Goal: Task Accomplishment & Management: Complete application form

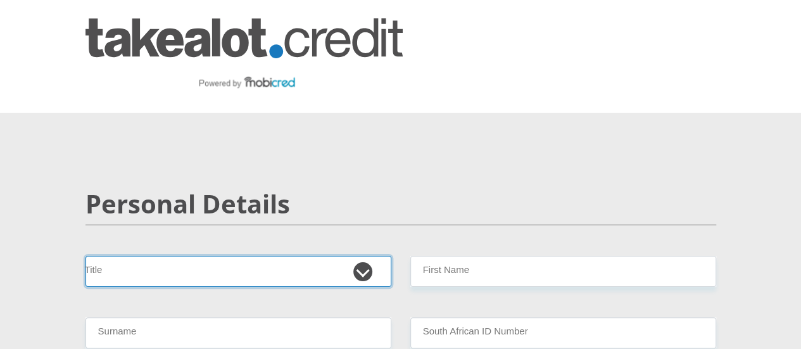
click at [278, 256] on select "Mr Ms Mrs Dr [PERSON_NAME]" at bounding box center [239, 271] width 306 height 31
select select "Mr"
click at [86, 256] on select "Mr Ms Mrs Dr [PERSON_NAME]" at bounding box center [239, 271] width 306 height 31
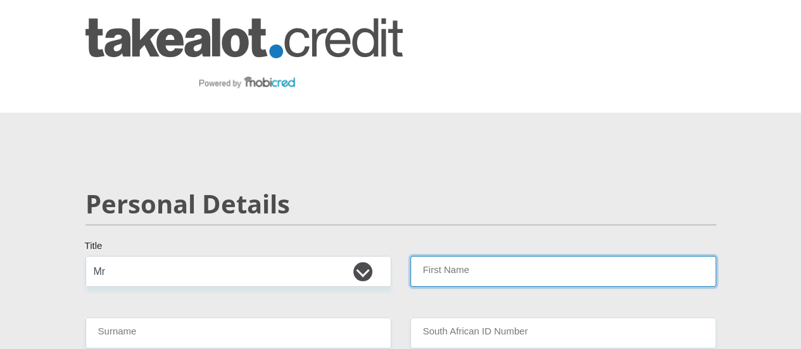
click at [480, 256] on input "First Name" at bounding box center [564, 271] width 306 height 31
type input "Crescent"
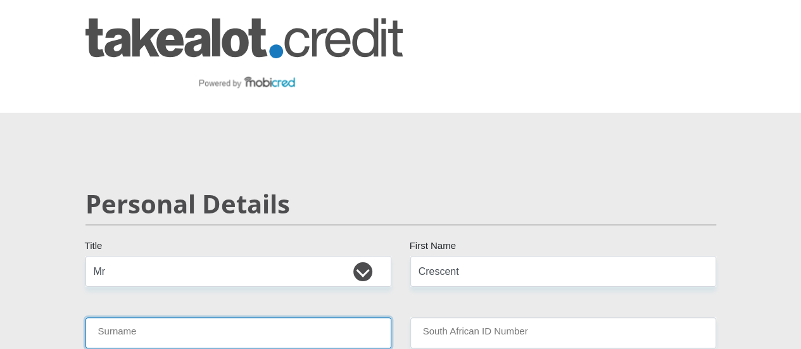
type input "Mushwana"
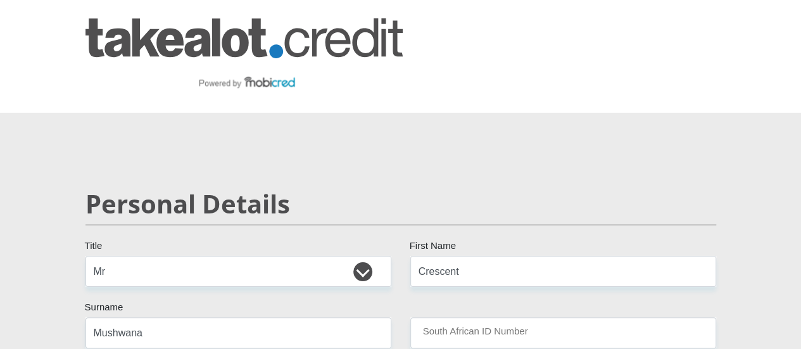
select select "ZAF"
type input "0823102142"
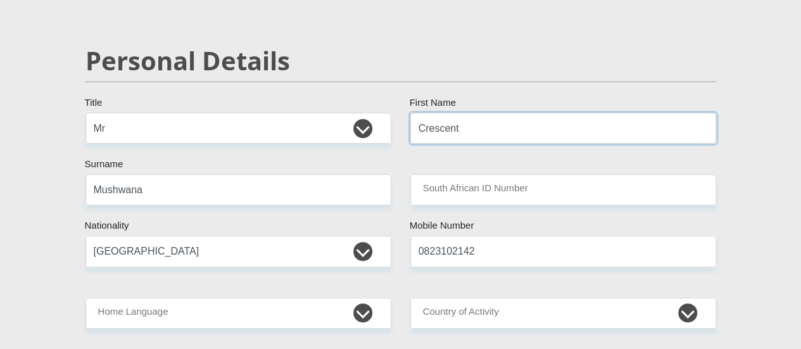
scroll to position [148, 0]
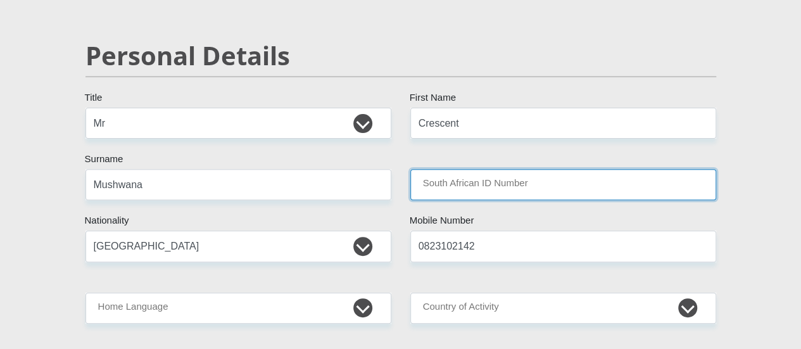
click at [483, 169] on input "South African ID Number" at bounding box center [564, 184] width 306 height 31
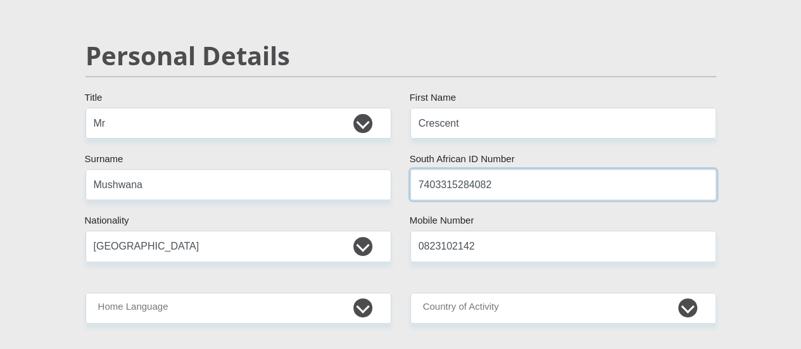
type input "7403315284082"
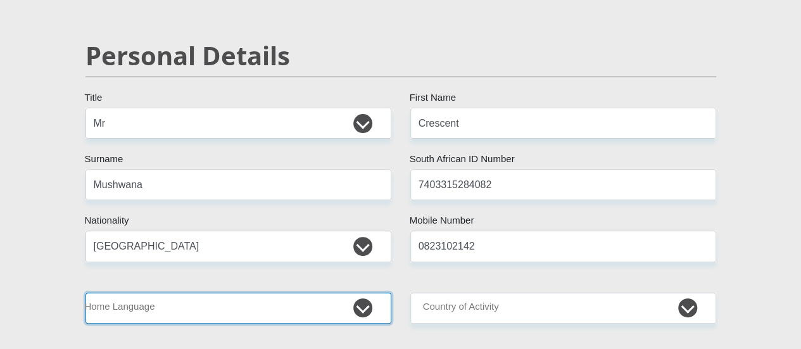
click at [367, 293] on select "Afrikaans English Sepedi South Ndebele Southern Sotho Swati Tsonga Tswana Venda…" at bounding box center [239, 308] width 306 height 31
select select "tso"
click at [86, 293] on select "Afrikaans English Sepedi South Ndebele Southern Sotho Swati Tsonga Tswana Venda…" at bounding box center [239, 308] width 306 height 31
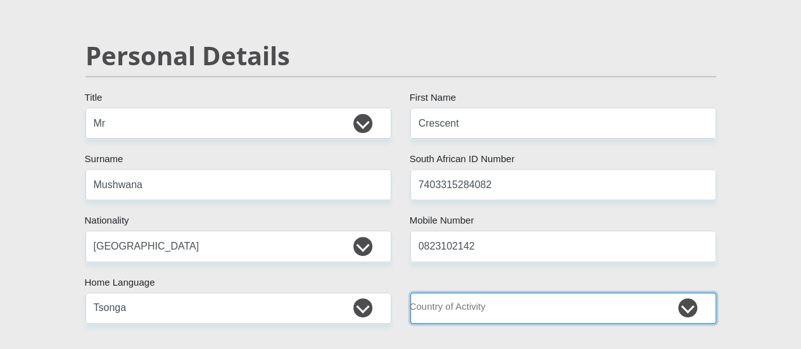
click at [576, 293] on select "[GEOGRAPHIC_DATA] [GEOGRAPHIC_DATA] [GEOGRAPHIC_DATA] [GEOGRAPHIC_DATA] [GEOGRA…" at bounding box center [564, 308] width 306 height 31
select select "ZAF"
click at [411, 293] on select "[GEOGRAPHIC_DATA] [GEOGRAPHIC_DATA] [GEOGRAPHIC_DATA] [GEOGRAPHIC_DATA] [GEOGRA…" at bounding box center [564, 308] width 306 height 31
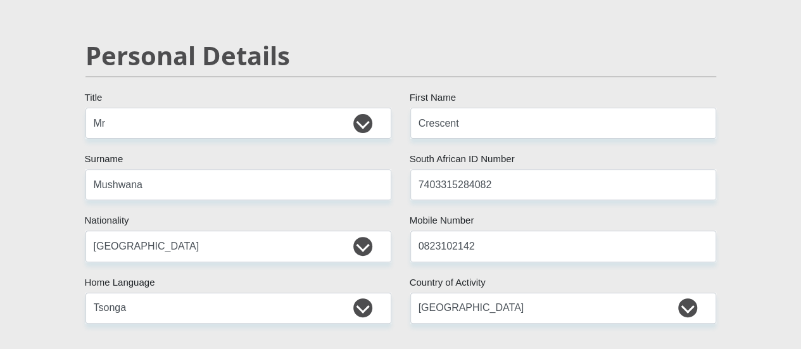
select select "1"
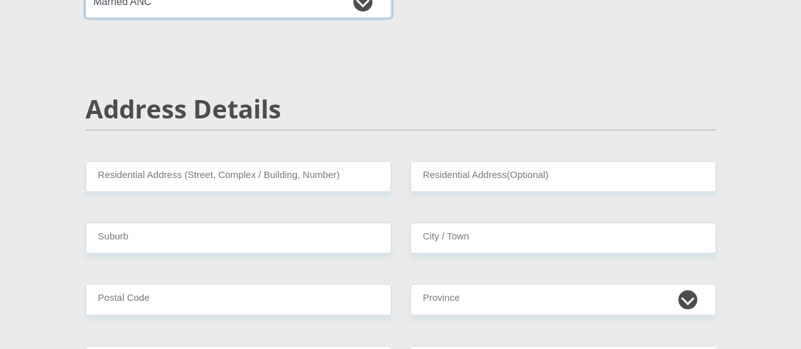
scroll to position [490, 0]
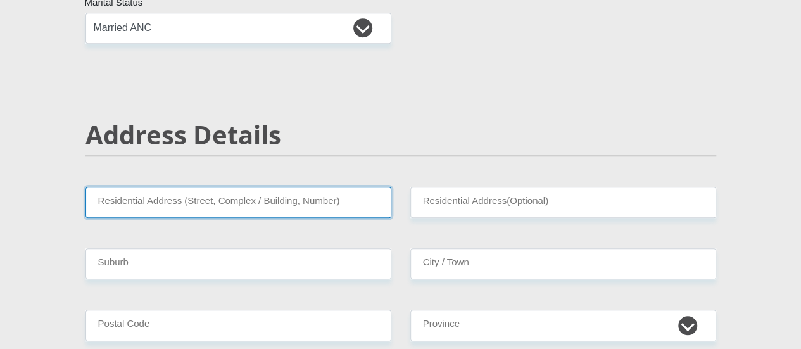
click at [231, 187] on input "Residential Address (Street, Complex / Building, Number)" at bounding box center [239, 202] width 306 height 31
type input "[STREET_ADDRESS][PERSON_NAME]"
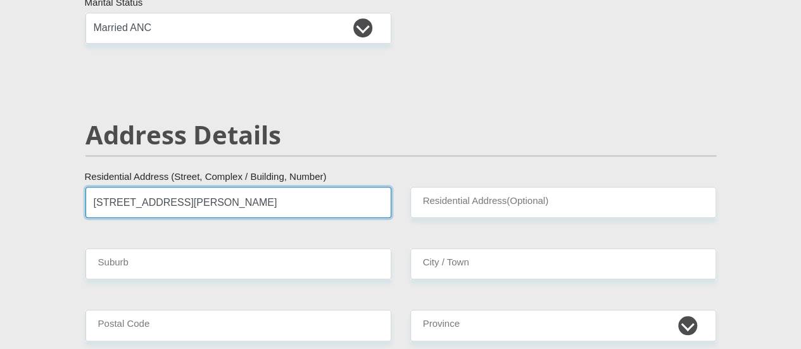
type input "Willow Acres Estate"
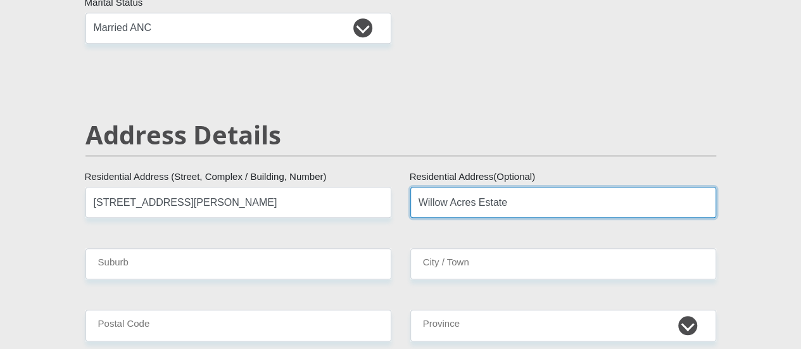
type input "[GEOGRAPHIC_DATA]"
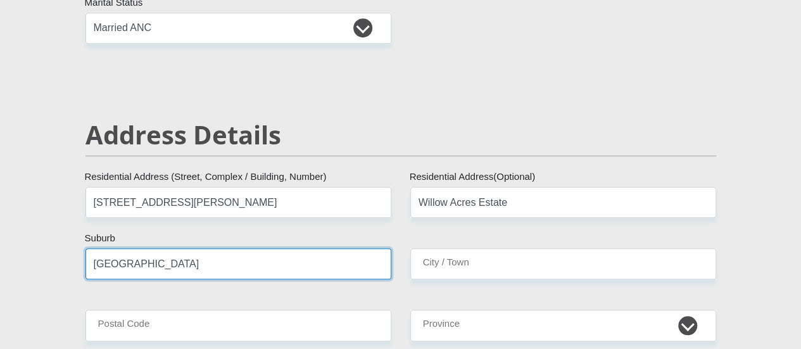
type input "[GEOGRAPHIC_DATA]"
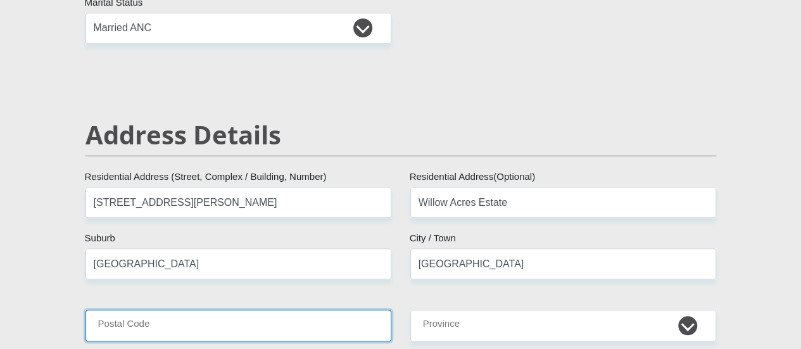
type input "0095"
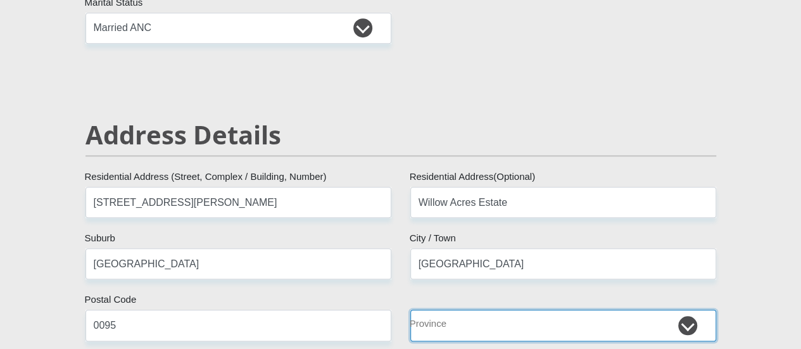
click at [565, 310] on select "Eastern Cape Free State [GEOGRAPHIC_DATA] [GEOGRAPHIC_DATA][DATE] [GEOGRAPHIC_D…" at bounding box center [564, 325] width 306 height 31
select select "Gauteng"
click at [411, 310] on select "Eastern Cape Free State [GEOGRAPHIC_DATA] [GEOGRAPHIC_DATA][DATE] [GEOGRAPHIC_D…" at bounding box center [564, 325] width 306 height 31
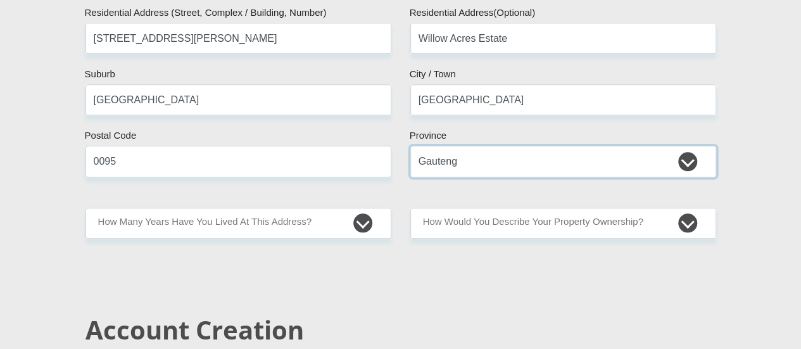
scroll to position [691, 0]
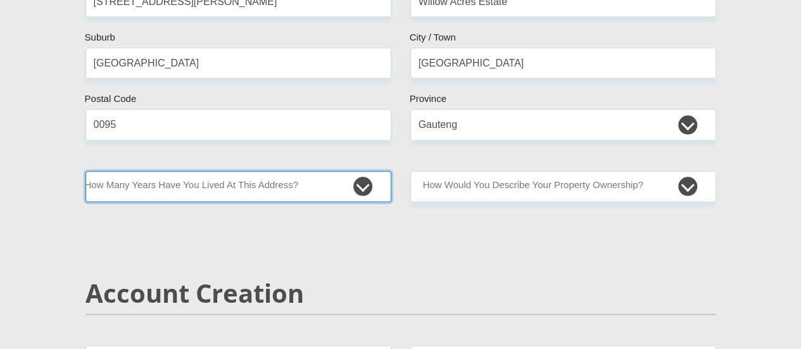
click at [367, 171] on select "less than 1 year 1-3 years 3-5 years 5+ years" at bounding box center [239, 186] width 306 height 31
select select "5"
click at [86, 171] on select "less than 1 year 1-3 years 3-5 years 5+ years" at bounding box center [239, 186] width 306 height 31
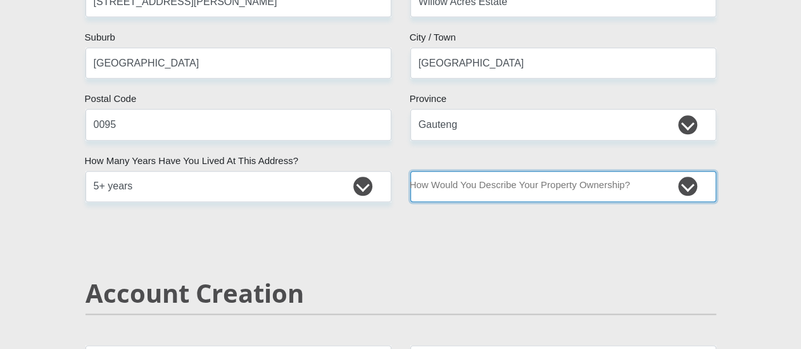
click at [683, 171] on select "Owned Rented Family Owned Company Dwelling" at bounding box center [564, 186] width 306 height 31
select select "Owned"
click at [411, 171] on select "Owned Rented Family Owned Company Dwelling" at bounding box center [564, 186] width 306 height 31
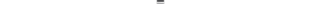
scroll to position [3387, 0]
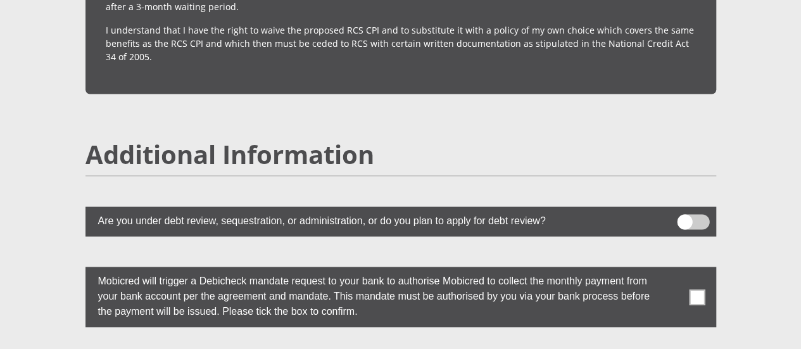
click at [687, 214] on span at bounding box center [693, 221] width 32 height 15
click at [685, 217] on input "checkbox" at bounding box center [685, 217] width 0 height 0
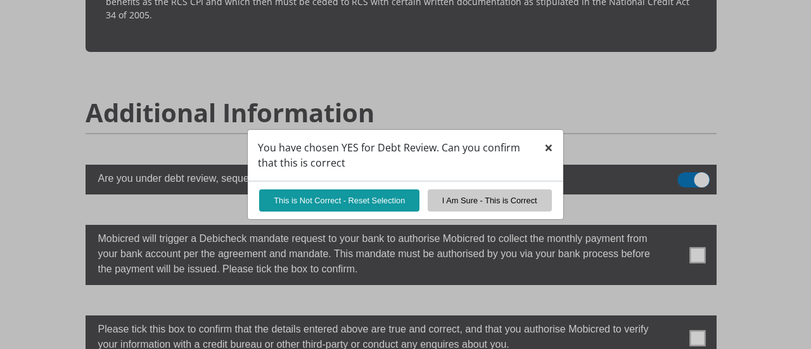
click at [549, 151] on span "×" at bounding box center [548, 147] width 9 height 21
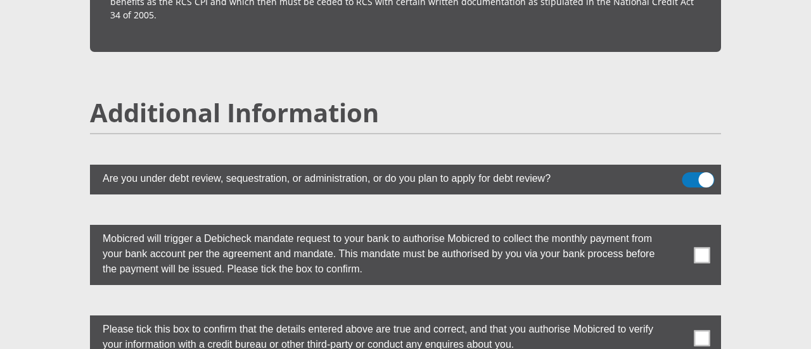
click at [708, 172] on span at bounding box center [698, 179] width 32 height 15
click at [689, 175] on input "checkbox" at bounding box center [689, 175] width 0 height 0
click at [707, 247] on span at bounding box center [702, 255] width 16 height 16
click at [677, 228] on input "checkbox" at bounding box center [677, 228] width 0 height 0
click at [697, 330] on span at bounding box center [702, 338] width 16 height 16
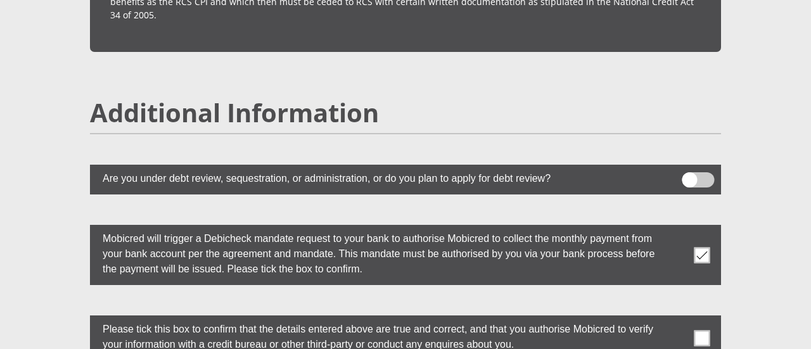
click at [677, 319] on input "checkbox" at bounding box center [677, 319] width 0 height 0
click at [590, 98] on h2 "Additional Information" at bounding box center [405, 113] width 631 height 30
click at [563, 98] on h2 "Additional Information" at bounding box center [405, 113] width 631 height 30
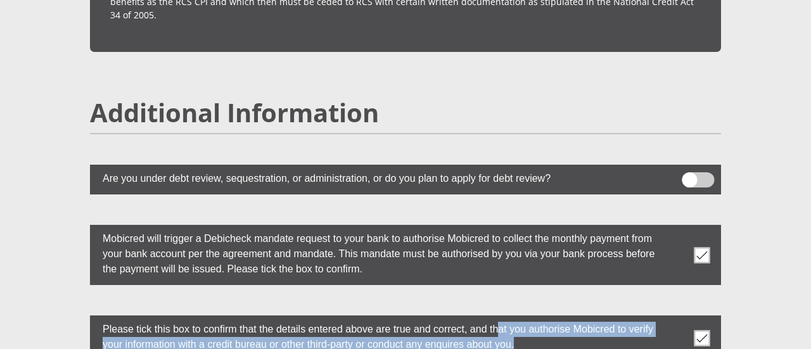
drag, startPoint x: 476, startPoint y: 315, endPoint x: 481, endPoint y: 276, distance: 39.0
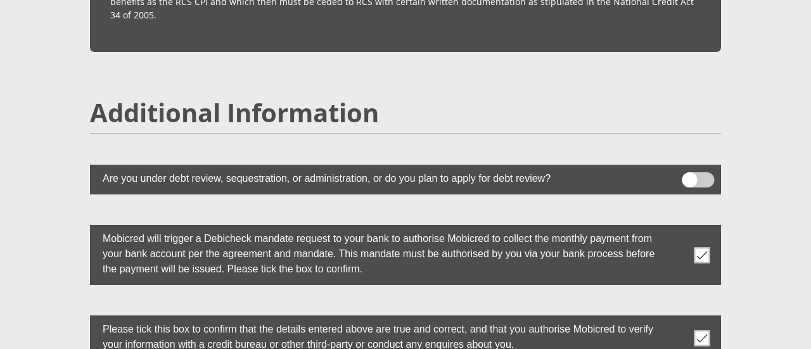
drag, startPoint x: 578, startPoint y: 87, endPoint x: 585, endPoint y: 128, distance: 41.9
click at [586, 129] on div "Additional Information" at bounding box center [405, 131] width 650 height 67
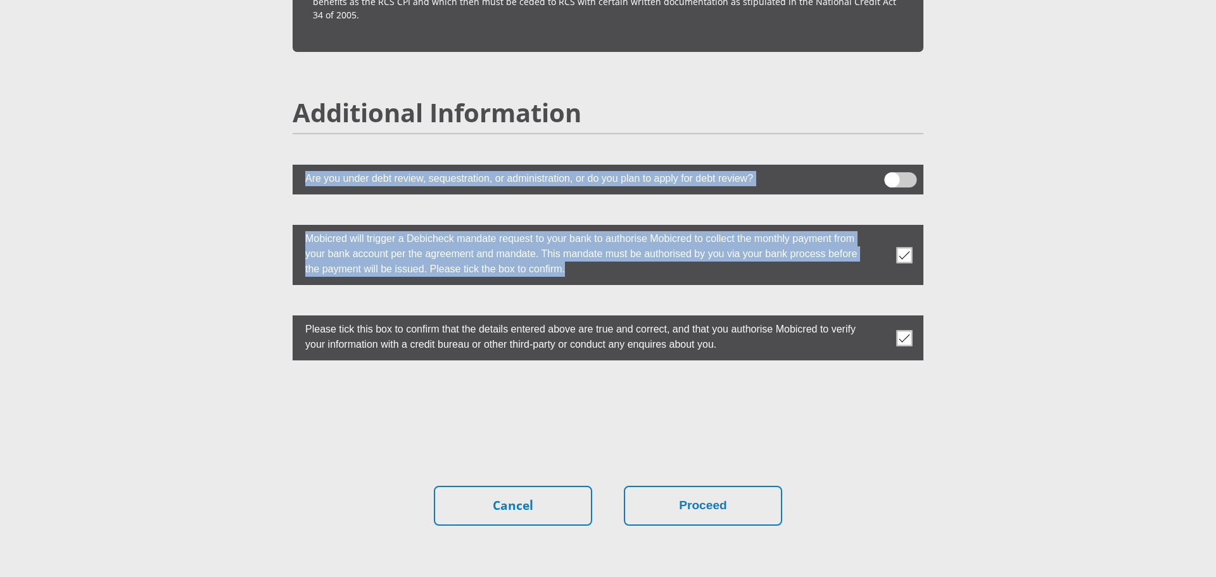
drag, startPoint x: 1004, startPoint y: 75, endPoint x: 1026, endPoint y: 227, distance: 154.3
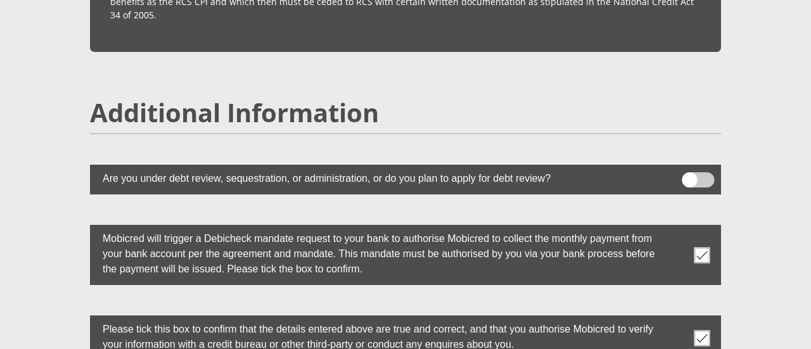
click at [570, 98] on h2 "Additional Information" at bounding box center [405, 113] width 631 height 30
drag, startPoint x: 376, startPoint y: 36, endPoint x: 304, endPoint y: 27, distance: 72.1
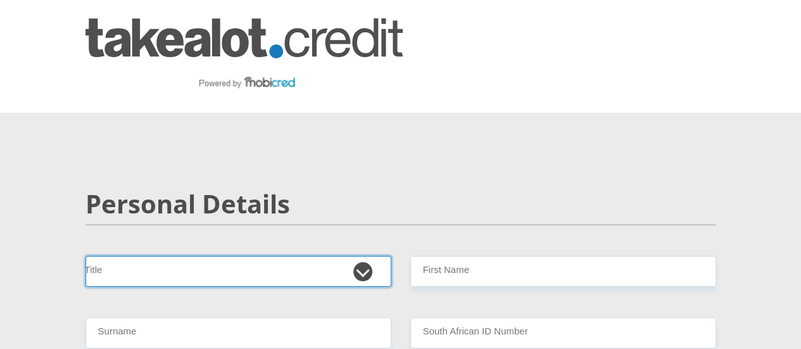
click at [212, 256] on select "Mr Ms Mrs Dr [PERSON_NAME]" at bounding box center [239, 271] width 306 height 31
select select "Mr"
click at [86, 256] on select "Mr Ms Mrs Dr [PERSON_NAME]" at bounding box center [239, 271] width 306 height 31
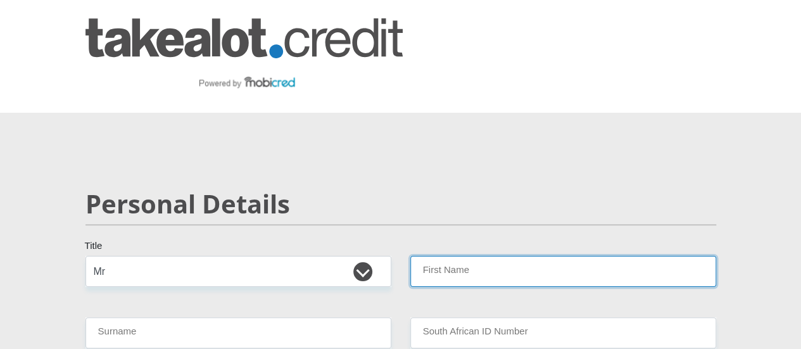
click at [451, 256] on input "First Name" at bounding box center [564, 271] width 306 height 31
type input "Crescent"
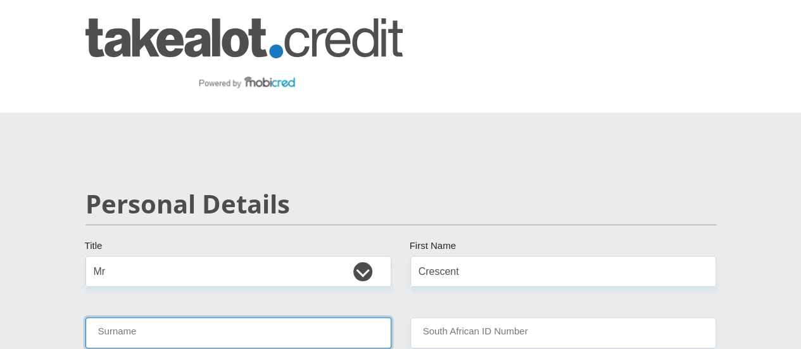
type input "Mushwana"
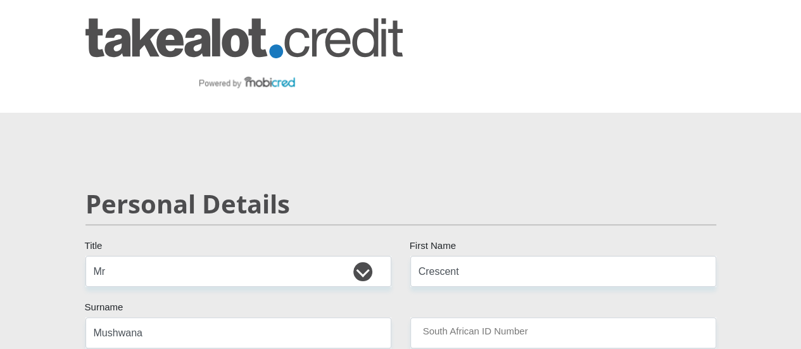
select select "ZAF"
type input "0823102142"
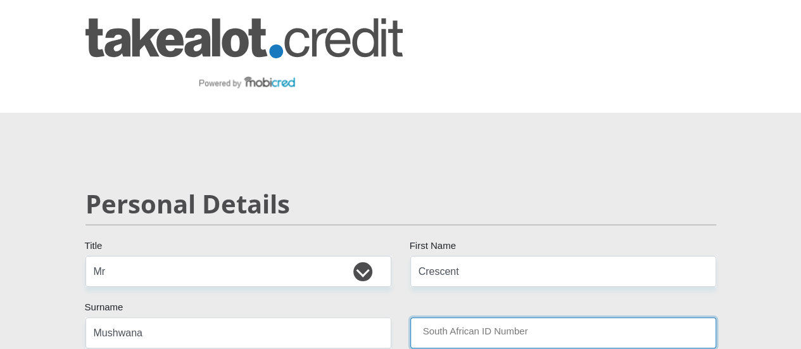
click at [516, 317] on input "South African ID Number" at bounding box center [564, 332] width 306 height 31
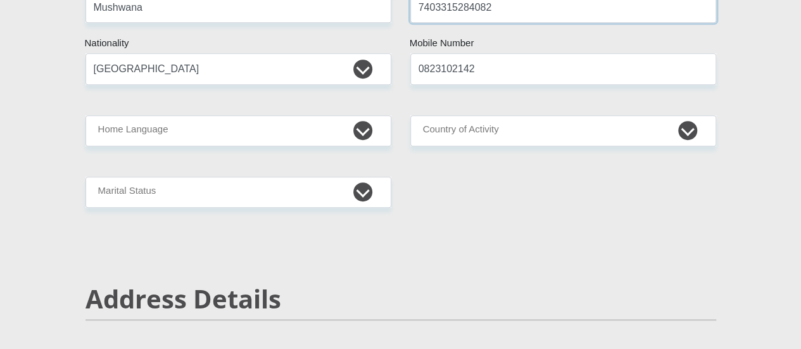
scroll to position [341, 0]
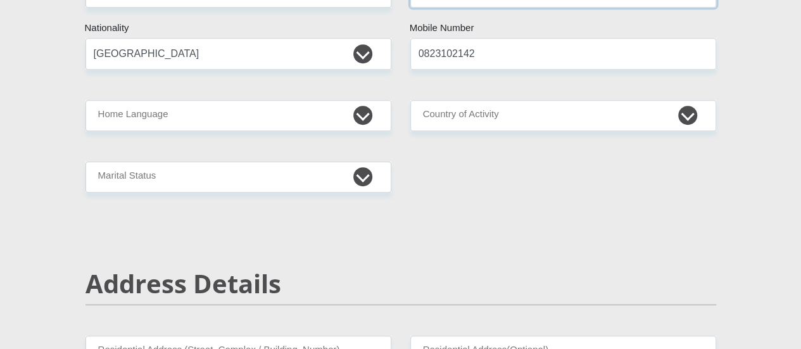
type input "7403315284082"
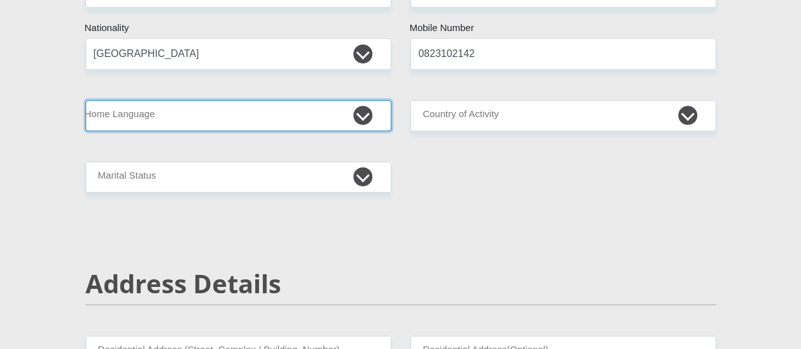
click at [367, 100] on select "Afrikaans English Sepedi South Ndebele Southern Sotho Swati Tsonga Tswana Venda…" at bounding box center [239, 115] width 306 height 31
select select "tso"
click at [86, 100] on select "Afrikaans English Sepedi South Ndebele Southern Sotho Swati Tsonga Tswana Venda…" at bounding box center [239, 115] width 306 height 31
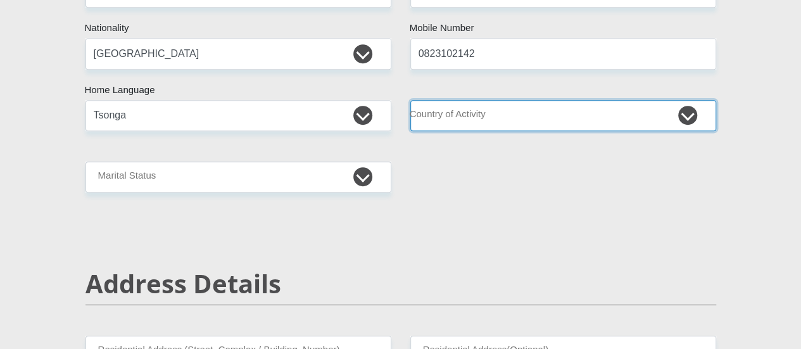
click at [478, 100] on select "[GEOGRAPHIC_DATA] [GEOGRAPHIC_DATA] [GEOGRAPHIC_DATA] [GEOGRAPHIC_DATA] [GEOGRA…" at bounding box center [564, 115] width 306 height 31
select select "ZAF"
click at [411, 100] on select "[GEOGRAPHIC_DATA] [GEOGRAPHIC_DATA] [GEOGRAPHIC_DATA] [GEOGRAPHIC_DATA] [GEOGRA…" at bounding box center [564, 115] width 306 height 31
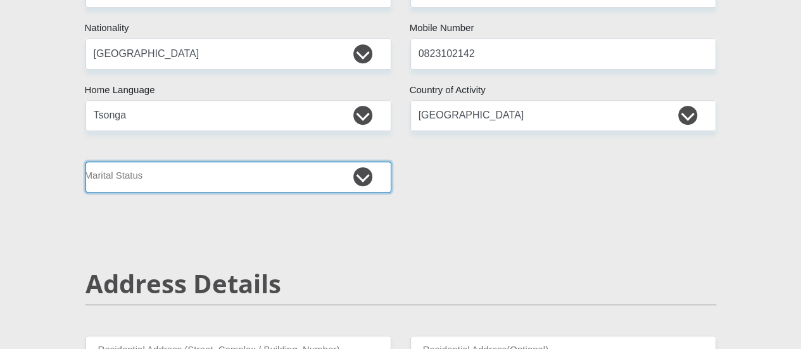
click at [276, 162] on select "Married ANC Single Divorced Widowed Married COP or Customary Law" at bounding box center [239, 177] width 306 height 31
select select "1"
click at [86, 162] on select "Married ANC Single Divorced Widowed Married COP or Customary Law" at bounding box center [239, 177] width 306 height 31
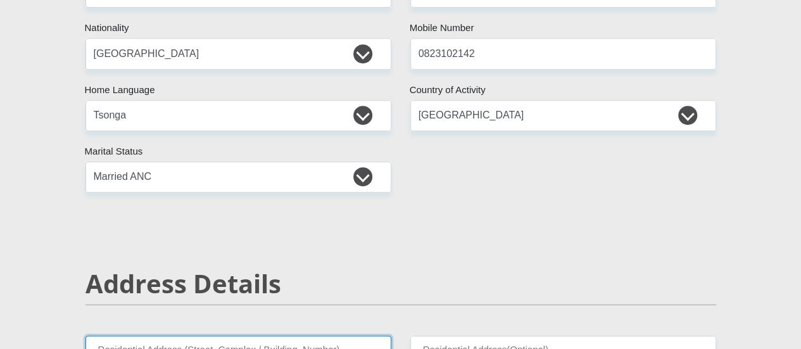
click at [341, 336] on input "Residential Address (Street, Complex / Building, Number)" at bounding box center [239, 351] width 306 height 31
type input "[STREET_ADDRESS][PERSON_NAME]"
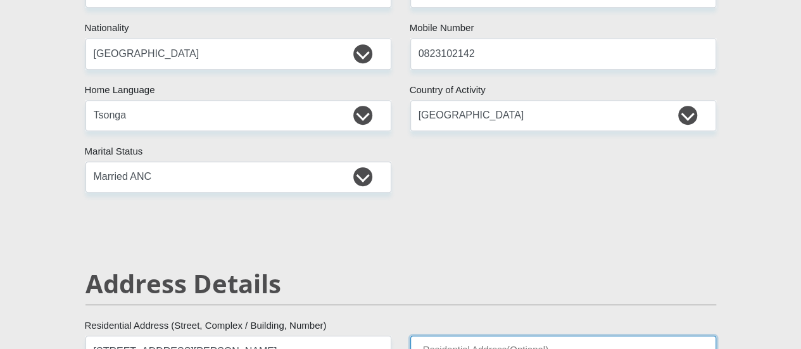
type input "Willow Acres Estate"
type input "[GEOGRAPHIC_DATA]"
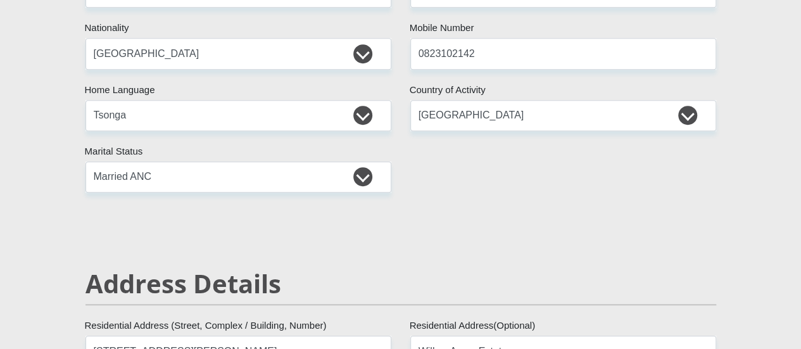
type input "[GEOGRAPHIC_DATA]"
type input "0095"
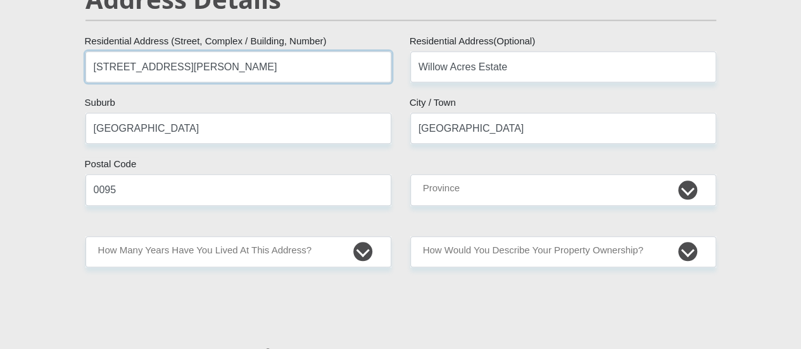
scroll to position [635, 0]
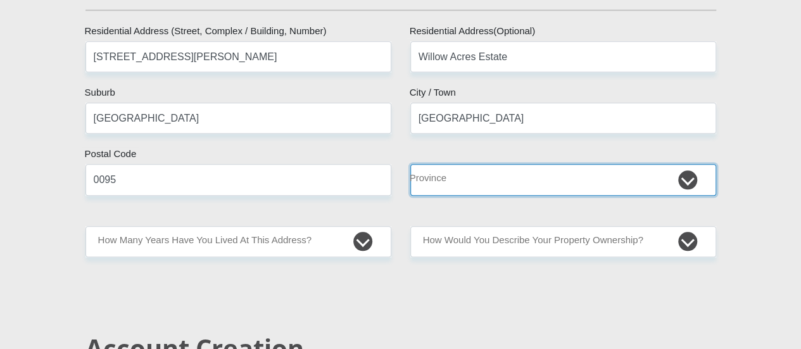
click at [493, 164] on select "Eastern Cape Free State [GEOGRAPHIC_DATA] [GEOGRAPHIC_DATA][DATE] [GEOGRAPHIC_D…" at bounding box center [564, 179] width 306 height 31
select select "Gauteng"
click at [411, 164] on select "Eastern Cape Free State [GEOGRAPHIC_DATA] [GEOGRAPHIC_DATA][DATE] [GEOGRAPHIC_D…" at bounding box center [564, 179] width 306 height 31
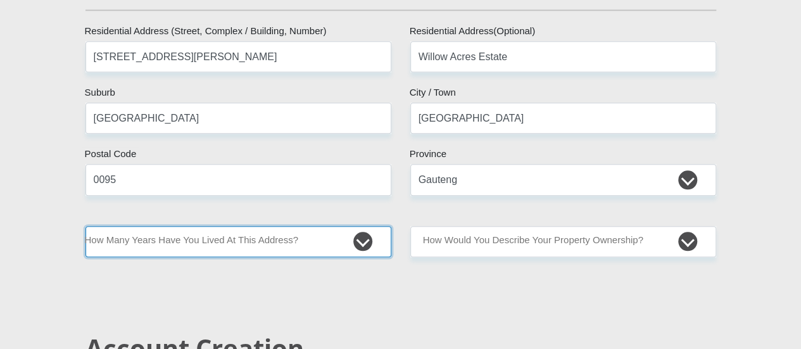
click at [285, 226] on select "less than 1 year 1-3 years 3-5 years 5+ years" at bounding box center [239, 241] width 306 height 31
select select "5"
click at [86, 226] on select "less than 1 year 1-3 years 3-5 years 5+ years" at bounding box center [239, 241] width 306 height 31
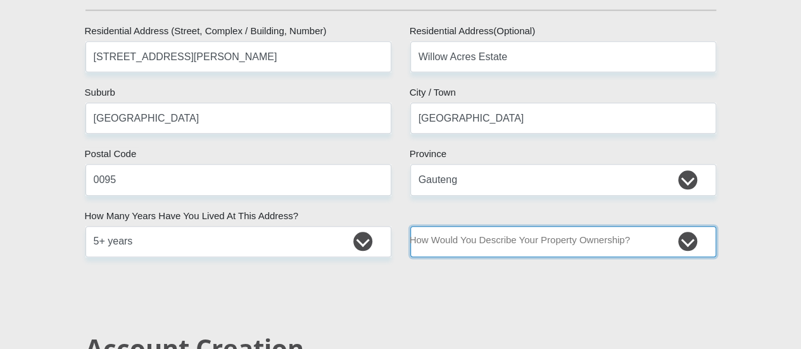
click at [512, 226] on select "Owned Rented Family Owned Company Dwelling" at bounding box center [564, 241] width 306 height 31
select select "Owned"
click at [411, 226] on select "Owned Rented Family Owned Company Dwelling" at bounding box center [564, 241] width 306 height 31
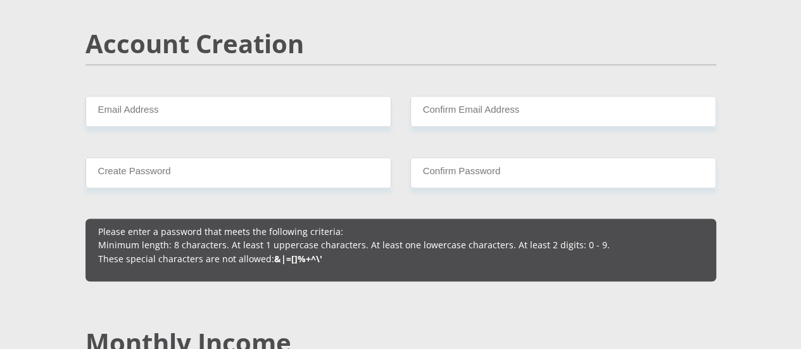
scroll to position [920, 0]
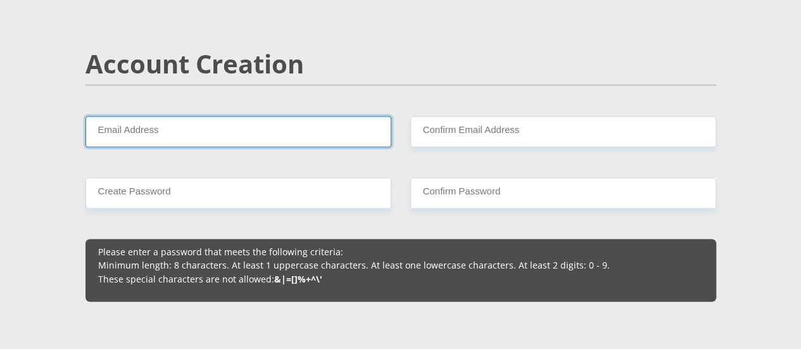
click at [154, 116] on input "Email Address" at bounding box center [239, 131] width 306 height 31
type input "crescent.mushwana@gmail.com"
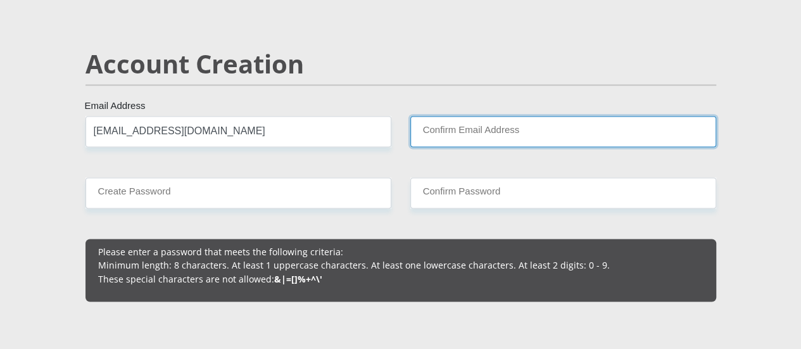
type input "crescent.mushwana@gmail.com"
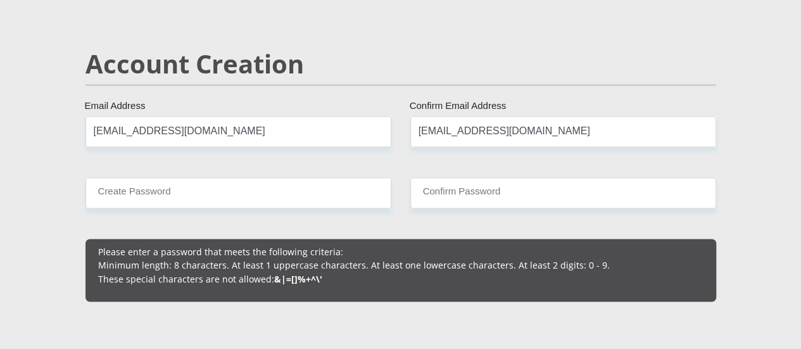
type input "0823102142"
type input "Crescent"
type input "Mushwana"
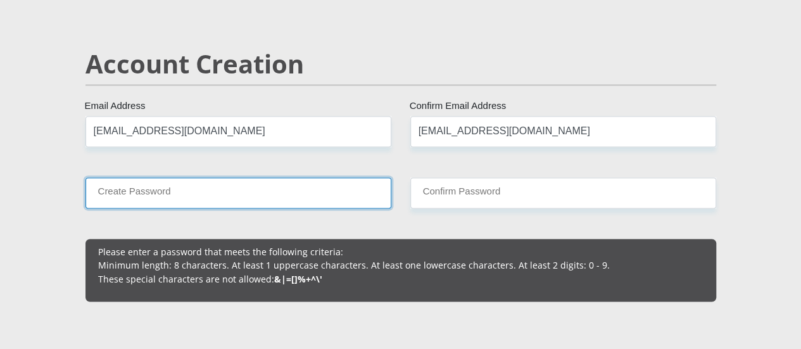
click at [278, 177] on input "Create Password" at bounding box center [239, 192] width 306 height 31
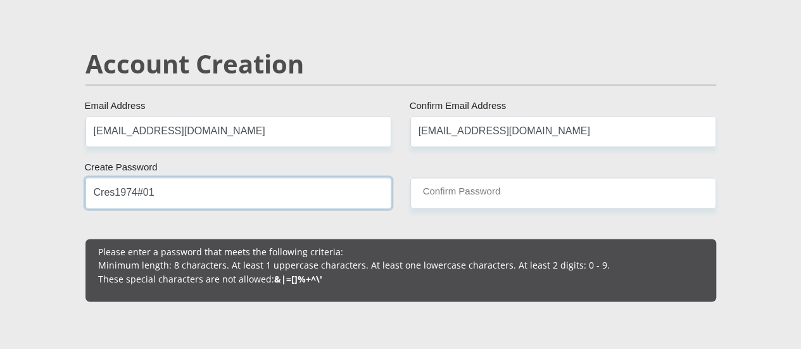
type input "Cres1974#01"
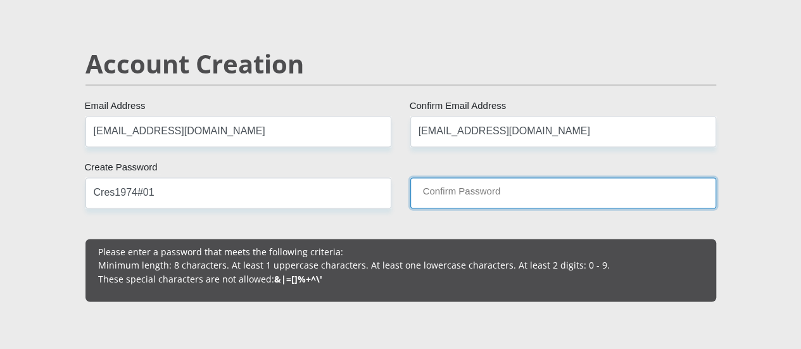
click at [521, 177] on input "Confirm Password" at bounding box center [564, 192] width 306 height 31
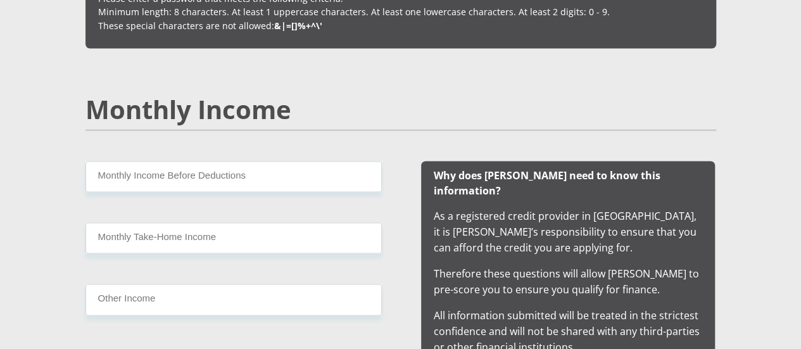
scroll to position [1178, 0]
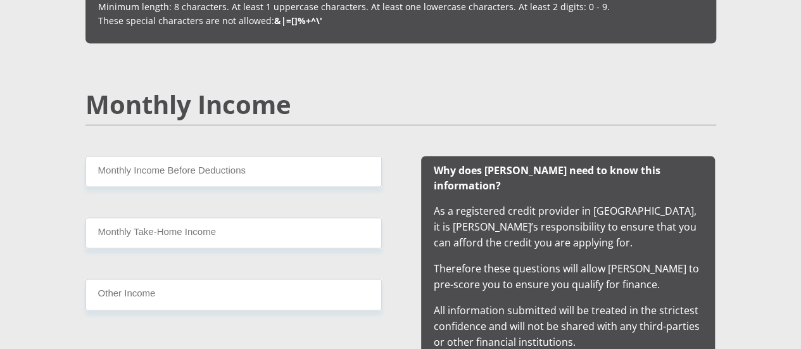
type input "Cres1974#01"
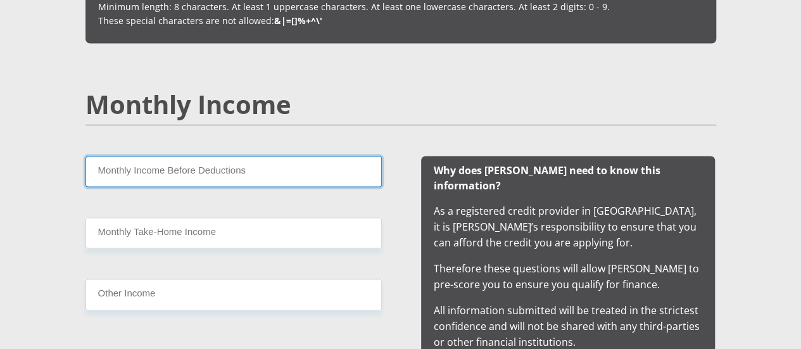
click at [197, 156] on input "Monthly Income Before Deductions" at bounding box center [234, 171] width 296 height 31
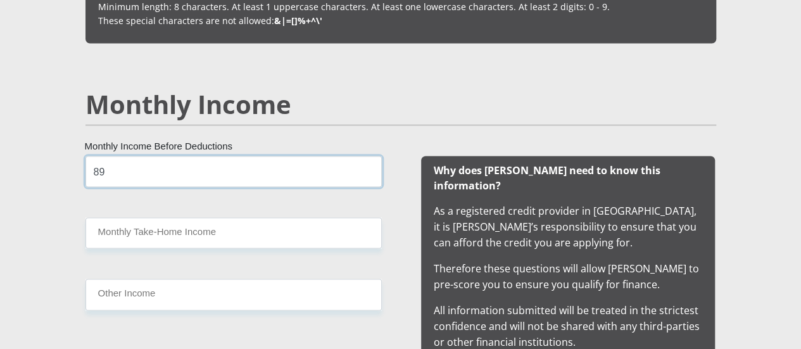
type input "8"
type input "94000"
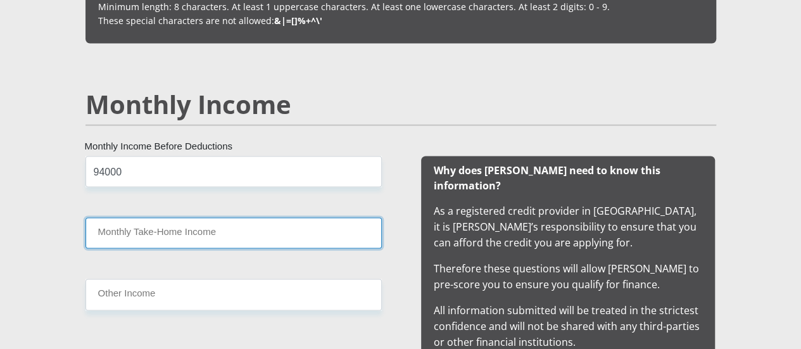
click at [213, 217] on input "Monthly Take-Home Income" at bounding box center [234, 232] width 296 height 31
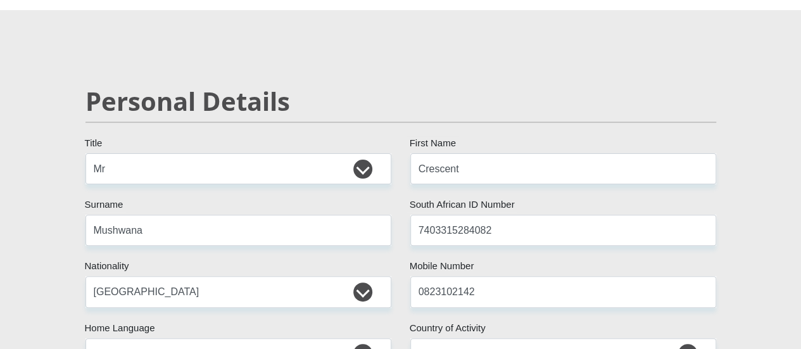
scroll to position [0, 0]
